Goal: Register for event/course

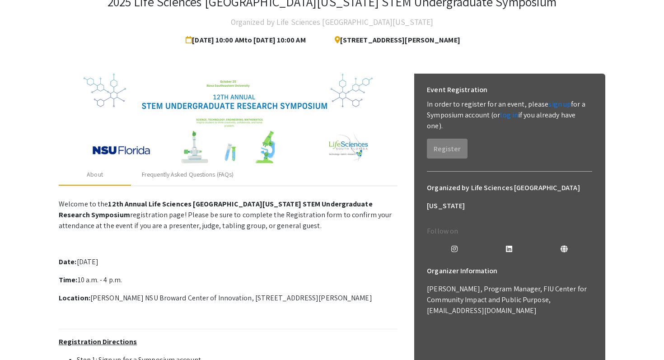
scroll to position [65, 0]
click at [550, 106] on link "sign up" at bounding box center [560, 103] width 23 height 9
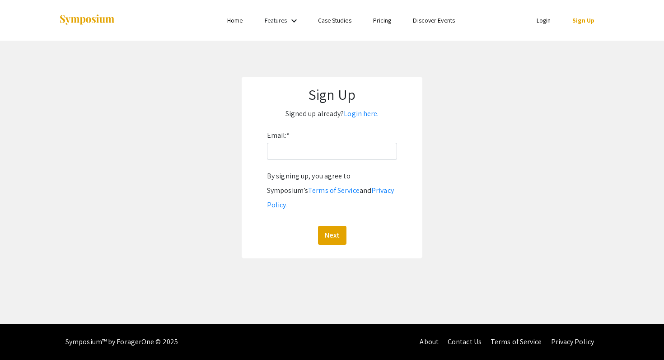
click at [348, 167] on div "Email: * By signing up, you agree to Symposium’s Terms of Service and Privacy P…" at bounding box center [332, 186] width 130 height 117
click at [343, 162] on div "Email: * By signing up, you agree to Symposium’s Terms of Service and Privacy P…" at bounding box center [332, 186] width 130 height 117
click at [335, 160] on div "Email: * By signing up, you agree to Symposium’s Terms of Service and Privacy P…" at bounding box center [332, 186] width 130 height 117
click at [316, 154] on input "Email: *" at bounding box center [332, 151] width 130 height 17
type input "[EMAIL_ADDRESS][DOMAIN_NAME]"
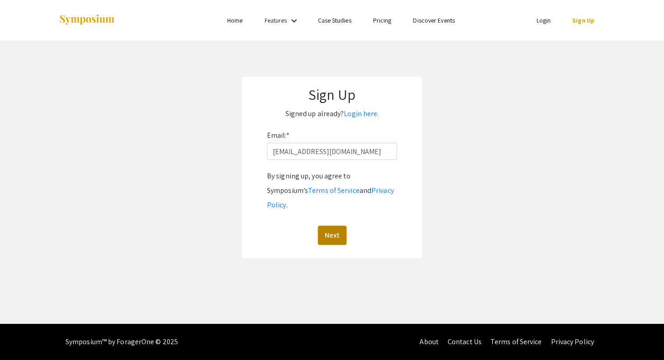
click at [338, 226] on button "Next" at bounding box center [332, 235] width 28 height 19
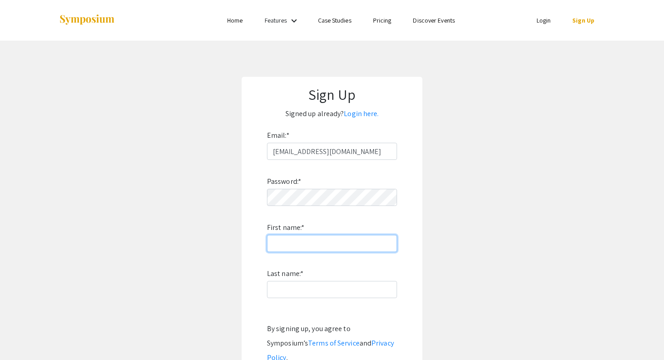
click at [304, 247] on input "First name: *" at bounding box center [332, 243] width 130 height 17
type input "[PERSON_NAME]"
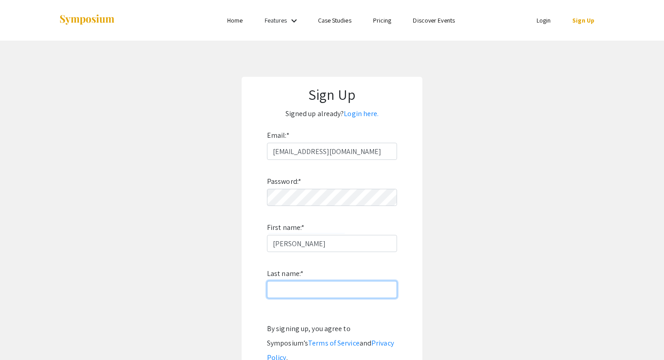
type input "Jobi"
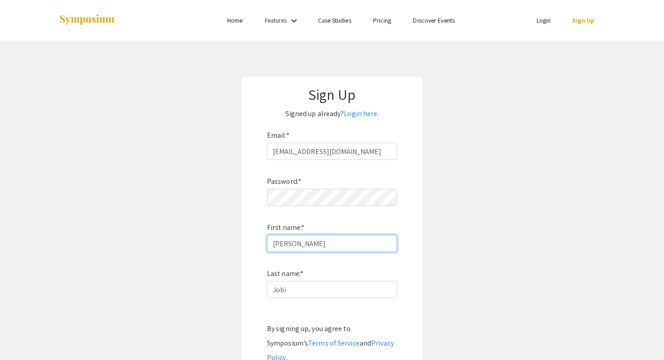
scroll to position [109, 0]
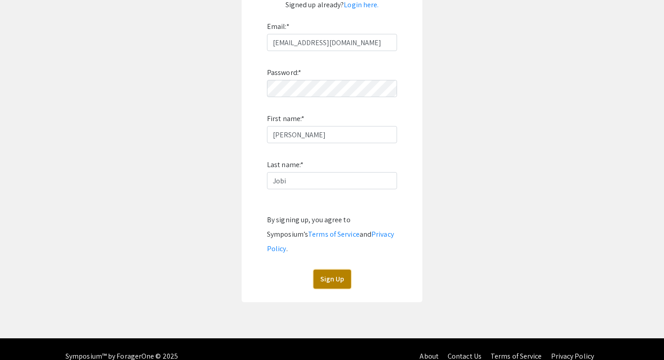
click at [339, 270] on button "Sign Up" at bounding box center [333, 279] width 38 height 19
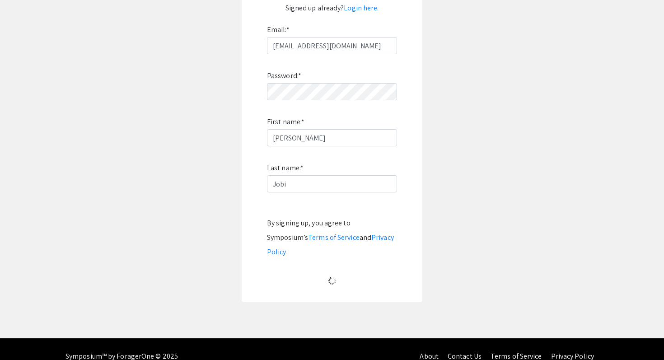
scroll to position [0, 0]
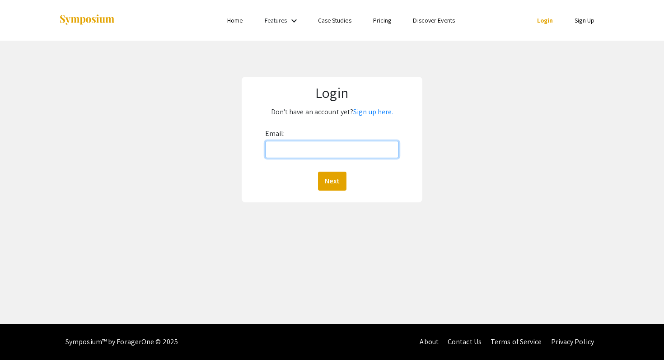
click at [349, 146] on input "Email:" at bounding box center [332, 149] width 134 height 17
type input "[EMAIL_ADDRESS][DOMAIN_NAME]"
click at [335, 175] on button "Next" at bounding box center [332, 181] width 28 height 19
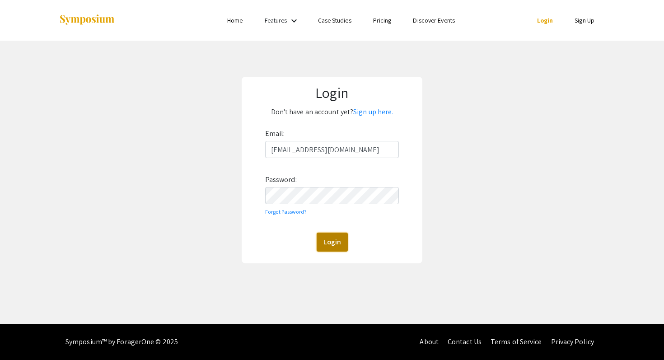
click at [331, 244] on button "Login" at bounding box center [332, 242] width 31 height 19
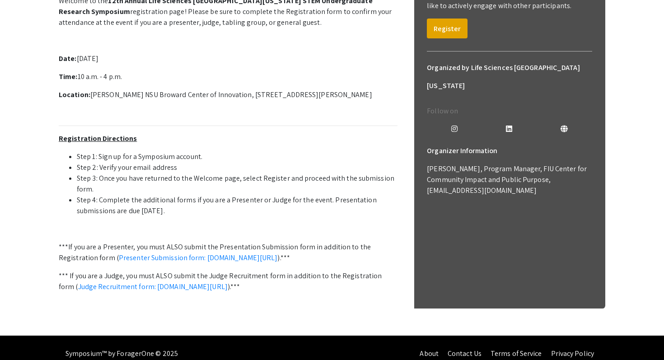
scroll to position [141, 0]
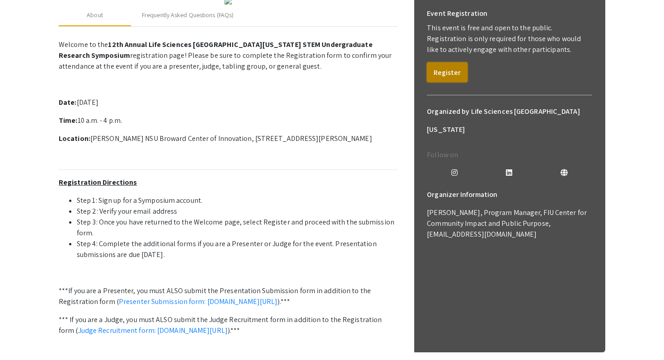
click at [459, 76] on button "Register" at bounding box center [447, 72] width 41 height 20
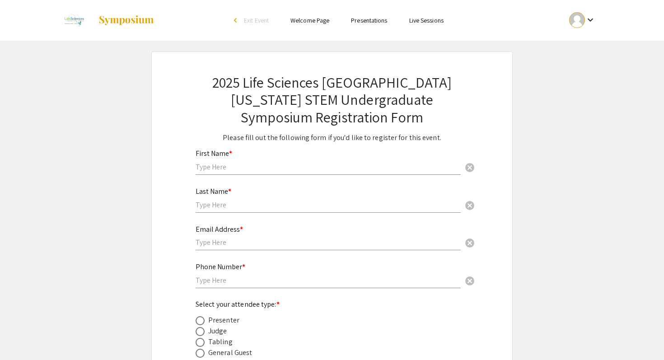
click at [310, 175] on div "First Name * cancel" at bounding box center [328, 162] width 265 height 43
click at [299, 170] on input "text" at bounding box center [328, 166] width 265 height 9
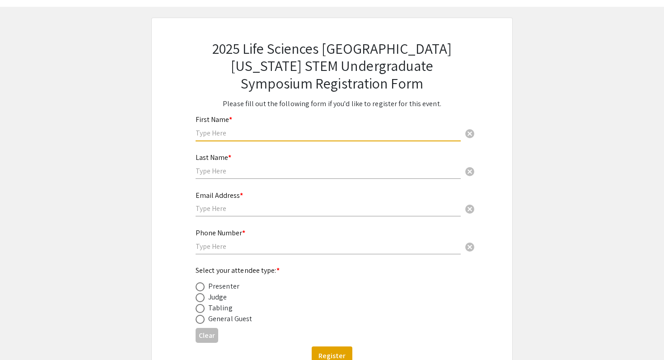
scroll to position [43, 0]
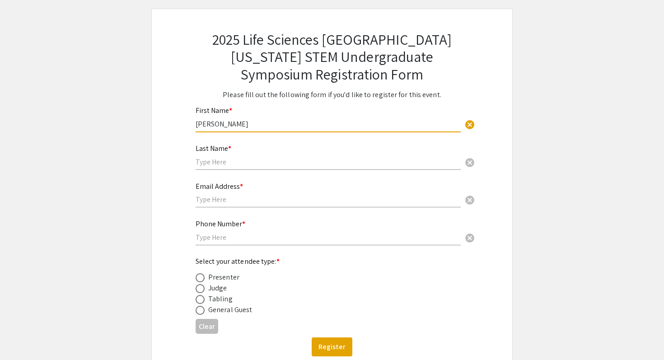
type input "[PERSON_NAME]"
click at [262, 165] on input "text" at bounding box center [328, 161] width 265 height 9
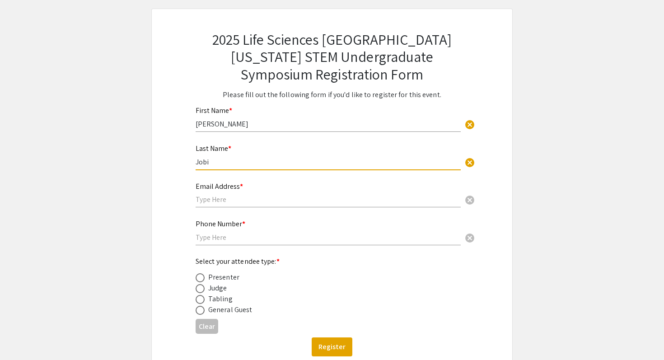
type input "Jobi"
click at [252, 198] on input "text" at bounding box center [328, 199] width 265 height 9
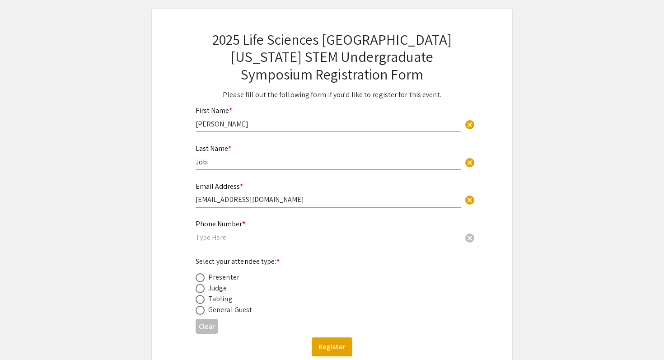
type input "[EMAIL_ADDRESS][DOMAIN_NAME]"
click at [246, 241] on input "text" at bounding box center [328, 237] width 265 height 9
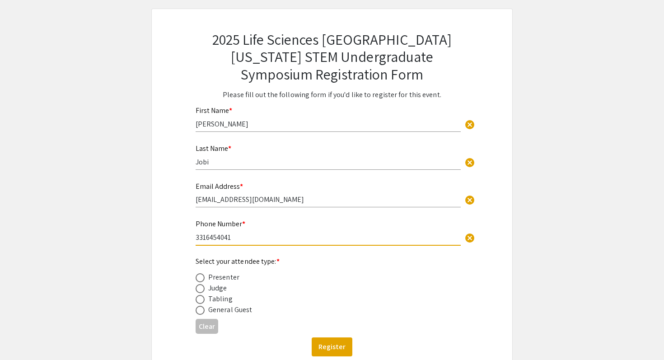
type input "3316454041"
click at [200, 276] on span at bounding box center [200, 277] width 9 height 9
click at [200, 276] on input "radio" at bounding box center [200, 277] width 9 height 9
radio input "true"
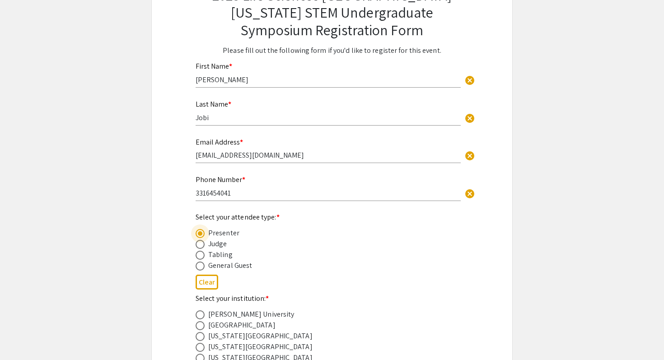
scroll to position [93, 0]
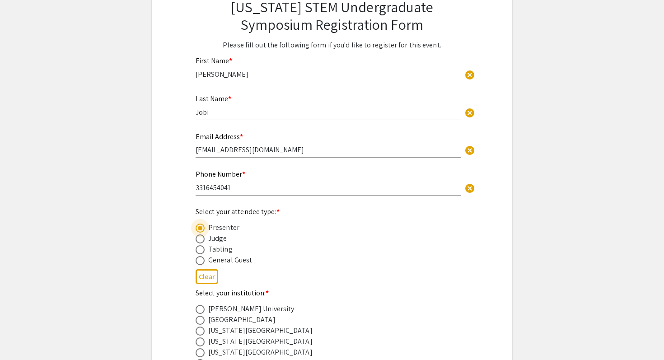
click at [199, 260] on span at bounding box center [200, 260] width 9 height 9
click at [199, 260] on input "radio" at bounding box center [200, 260] width 9 height 9
radio input "true"
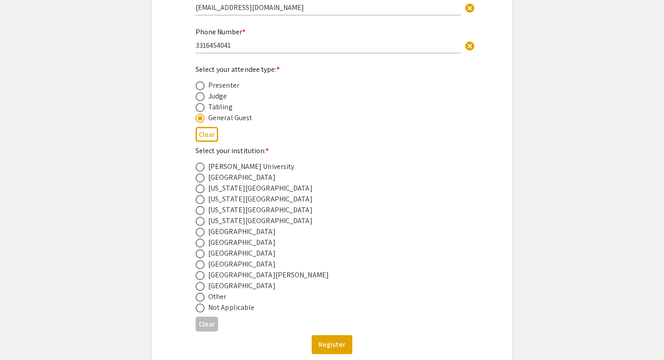
scroll to position [235, 0]
click at [200, 255] on span at bounding box center [200, 253] width 9 height 9
click at [200, 255] on input "radio" at bounding box center [200, 253] width 9 height 9
radio input "true"
click at [327, 352] on button "Register" at bounding box center [332, 344] width 41 height 19
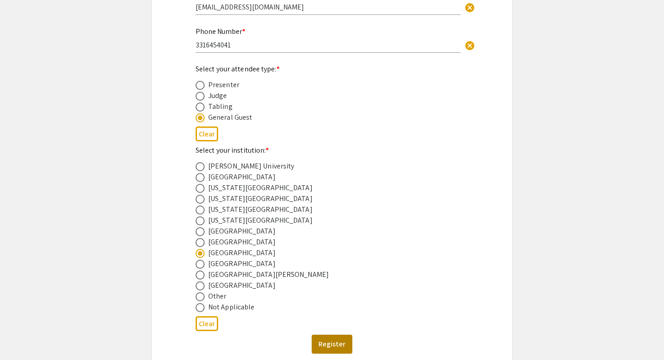
scroll to position [0, 0]
